Goal: Register for event/course: Sign up to attend an event or enroll in a course

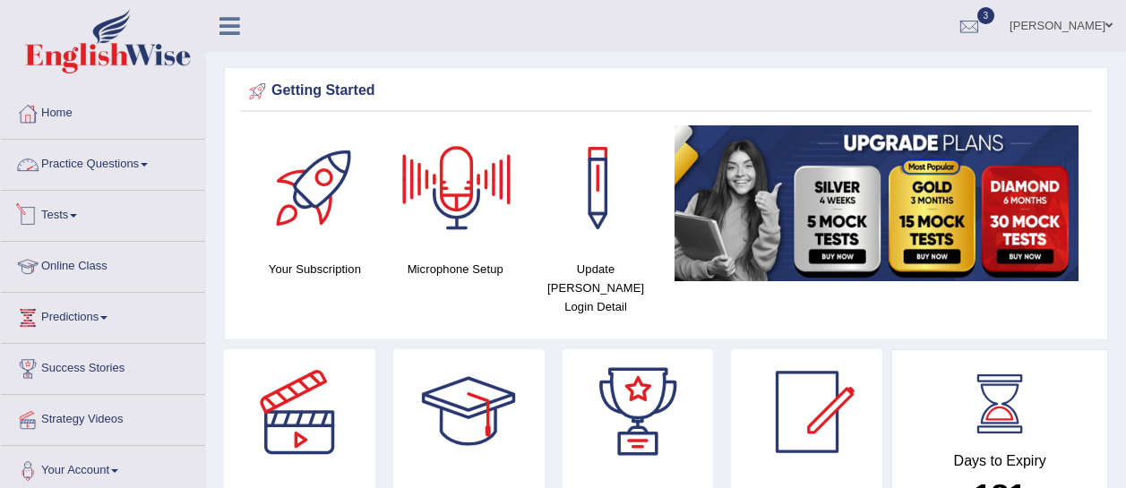
click at [52, 211] on link "Tests" at bounding box center [103, 213] width 204 height 45
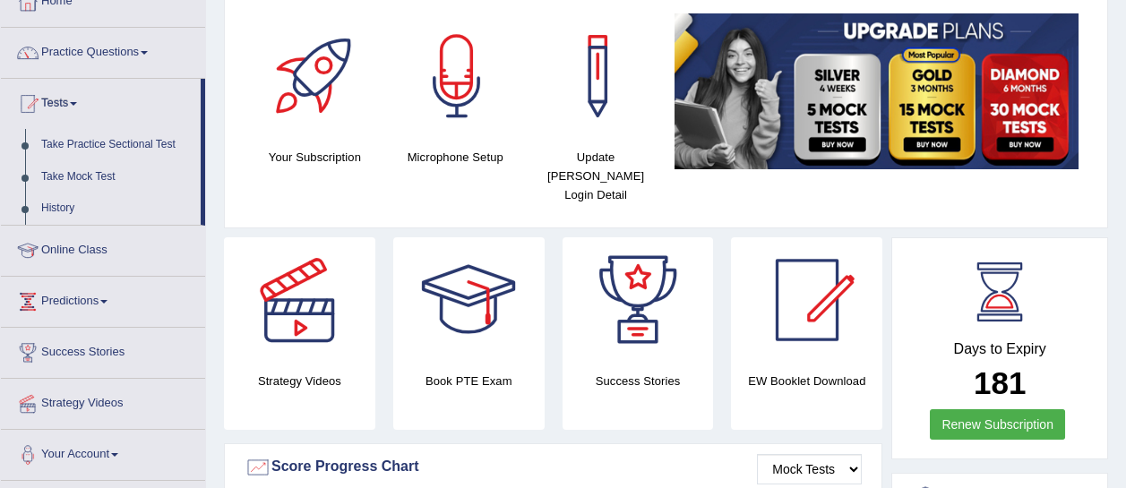
scroll to position [108, 0]
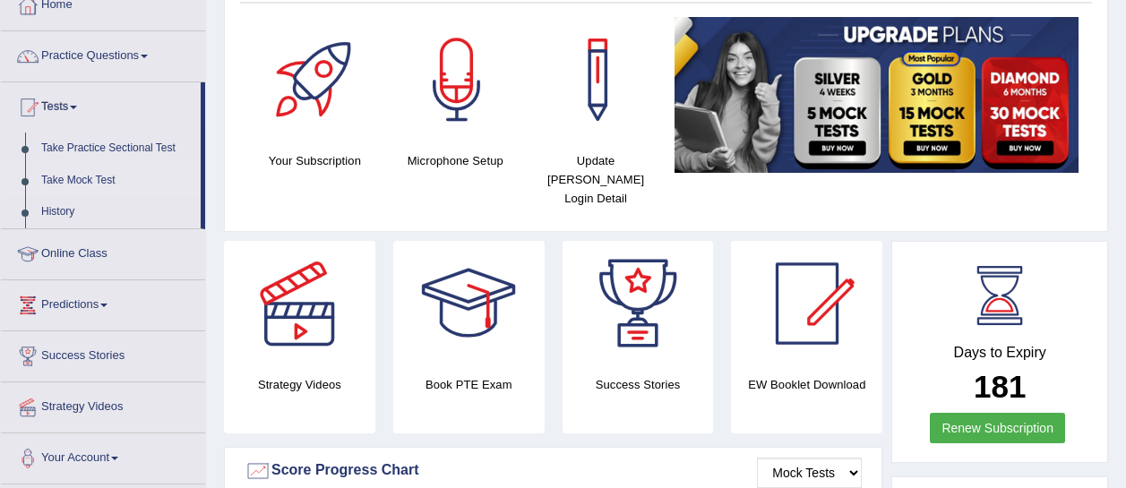
click at [63, 175] on link "Take Mock Test" at bounding box center [117, 181] width 168 height 32
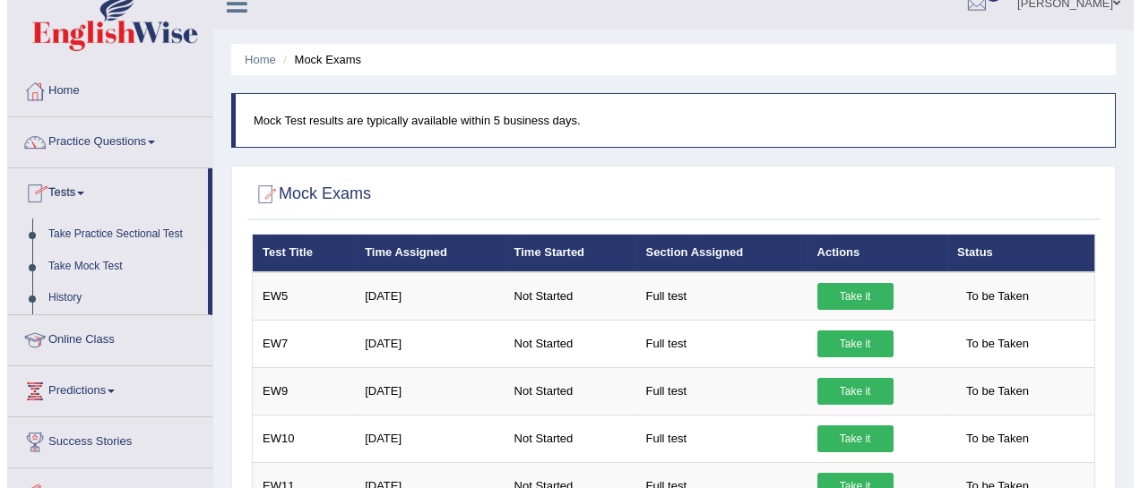
scroll to position [24, 0]
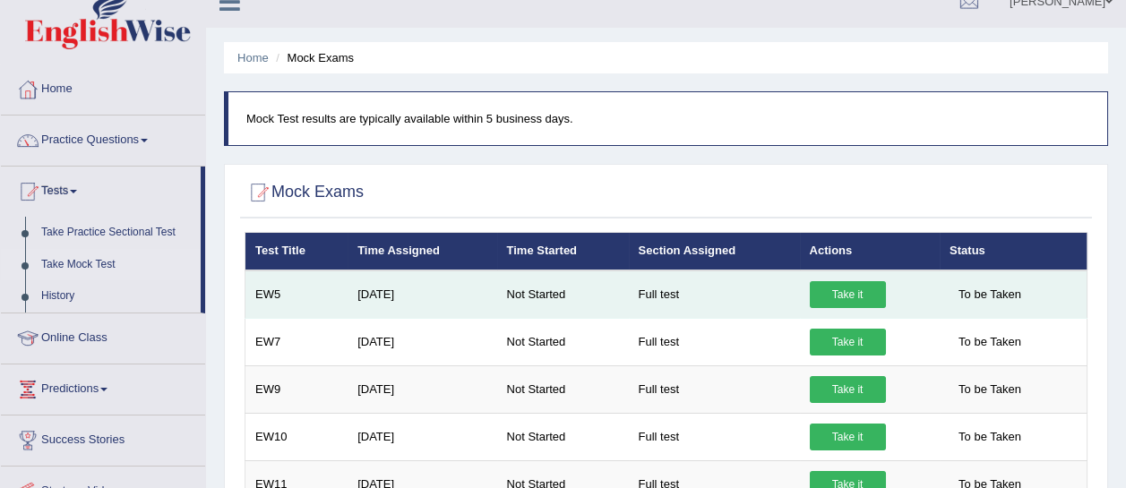
click at [851, 290] on link "Take it" at bounding box center [848, 294] width 76 height 27
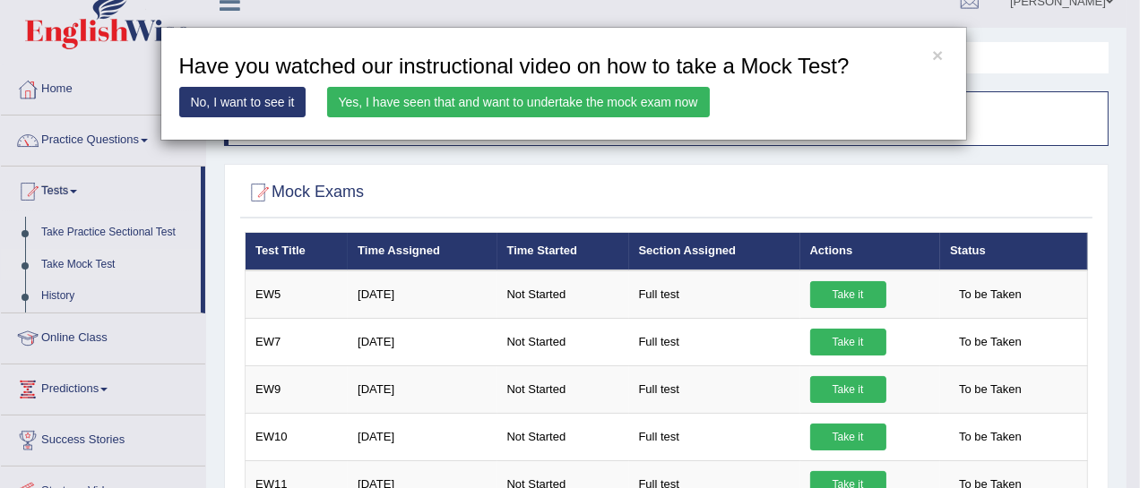
click at [676, 107] on link "Yes, I have seen that and want to undertake the mock exam now" at bounding box center [518, 102] width 383 height 30
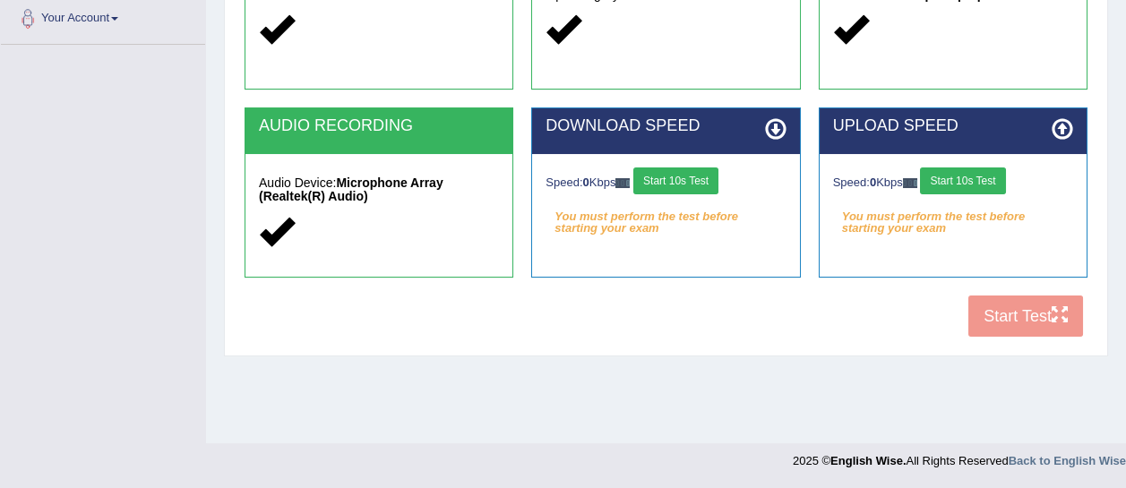
click at [677, 174] on button "Start 10s Test" at bounding box center [676, 181] width 85 height 27
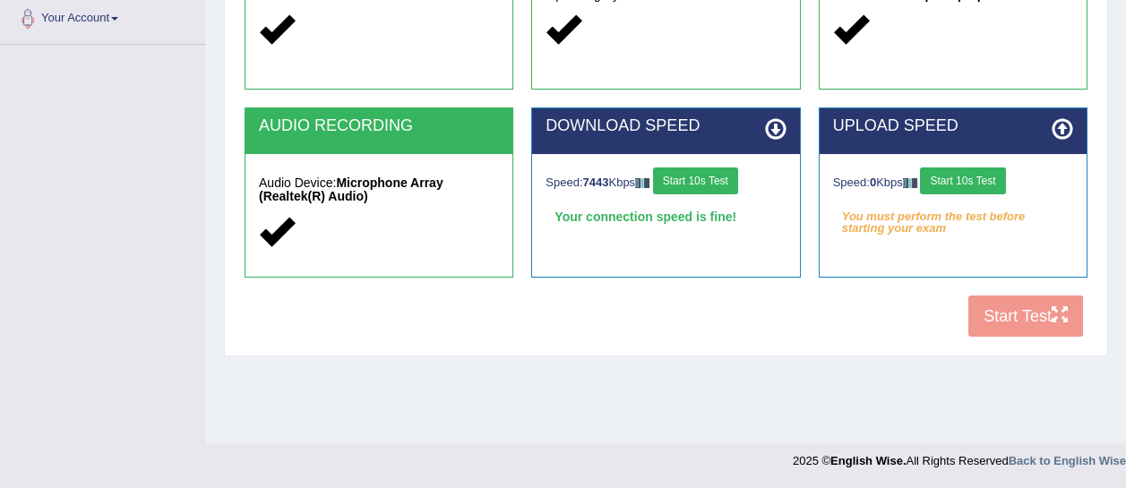
click at [971, 184] on button "Start 10s Test" at bounding box center [962, 181] width 85 height 27
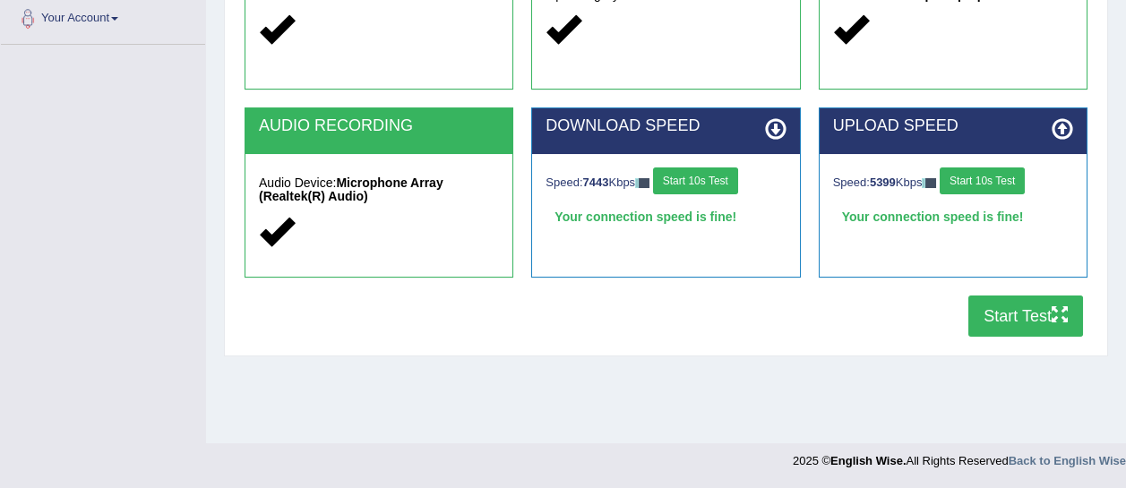
click at [1023, 315] on button "Start Test" at bounding box center [1026, 316] width 115 height 41
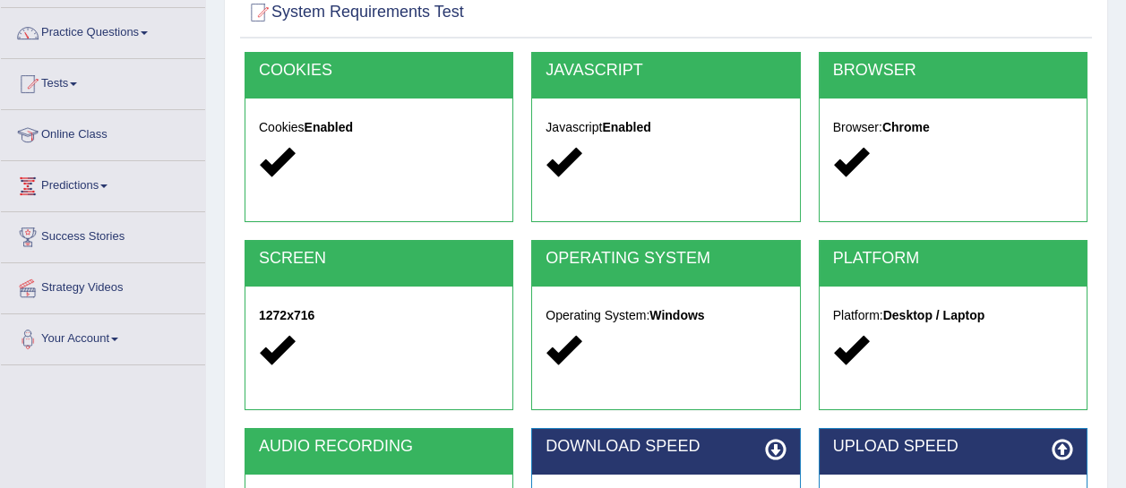
scroll to position [130, 0]
